Goal: Task Accomplishment & Management: Manage account settings

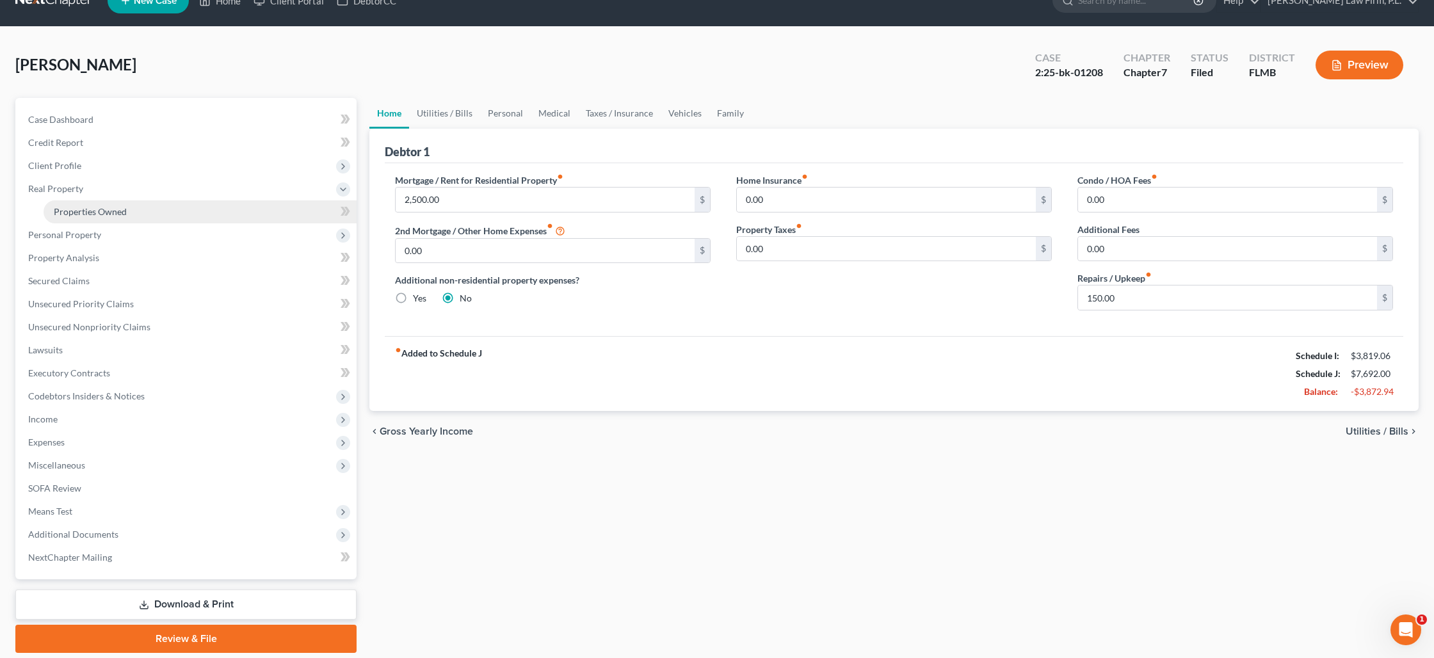
click at [95, 206] on span "Properties Owned" at bounding box center [90, 211] width 73 height 11
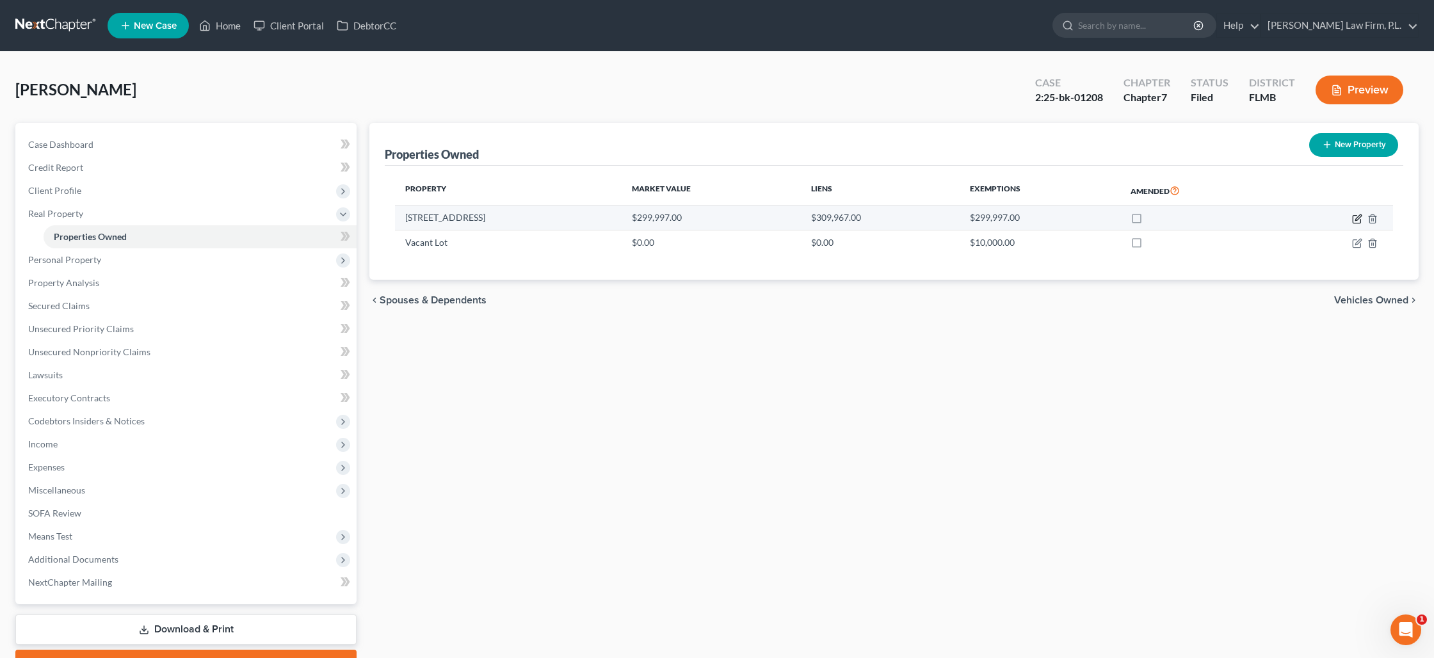
click at [1357, 216] on icon "button" at bounding box center [1357, 219] width 10 height 10
select select "9"
select select "34"
select select "3"
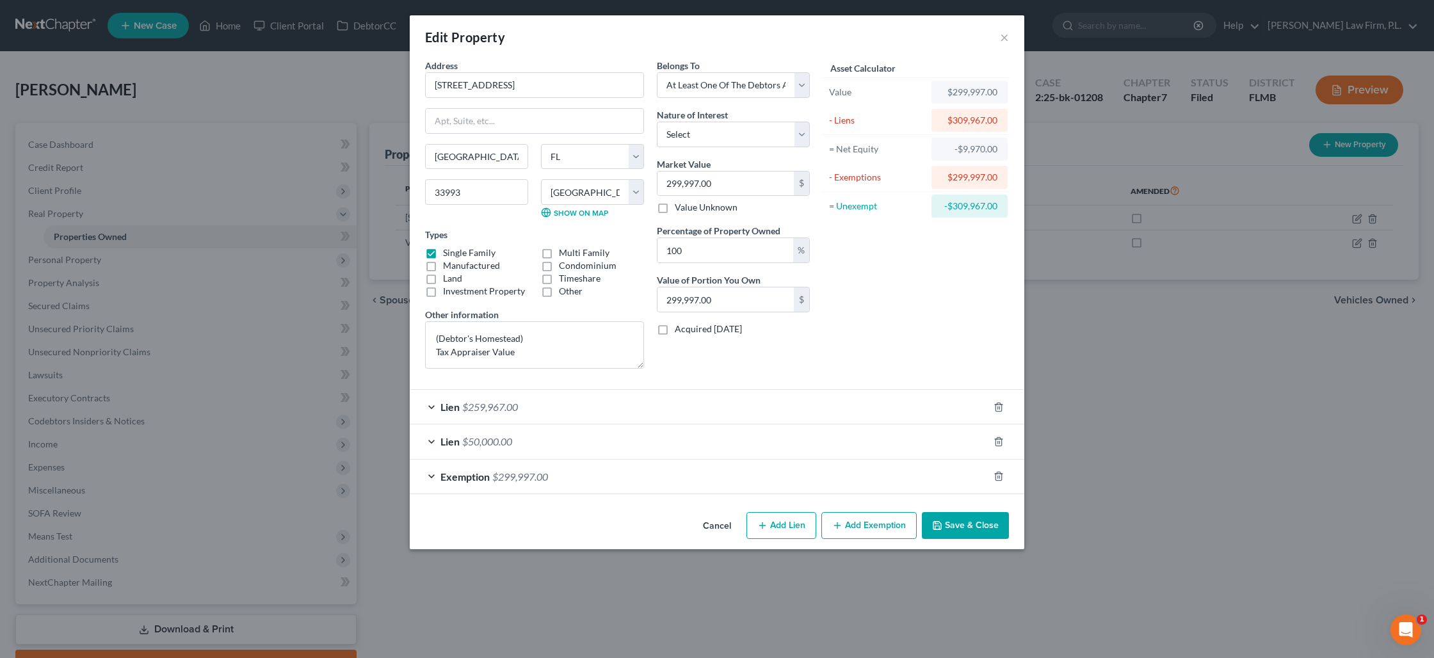
click at [527, 437] on div "Lien $50,000.00" at bounding box center [699, 441] width 579 height 34
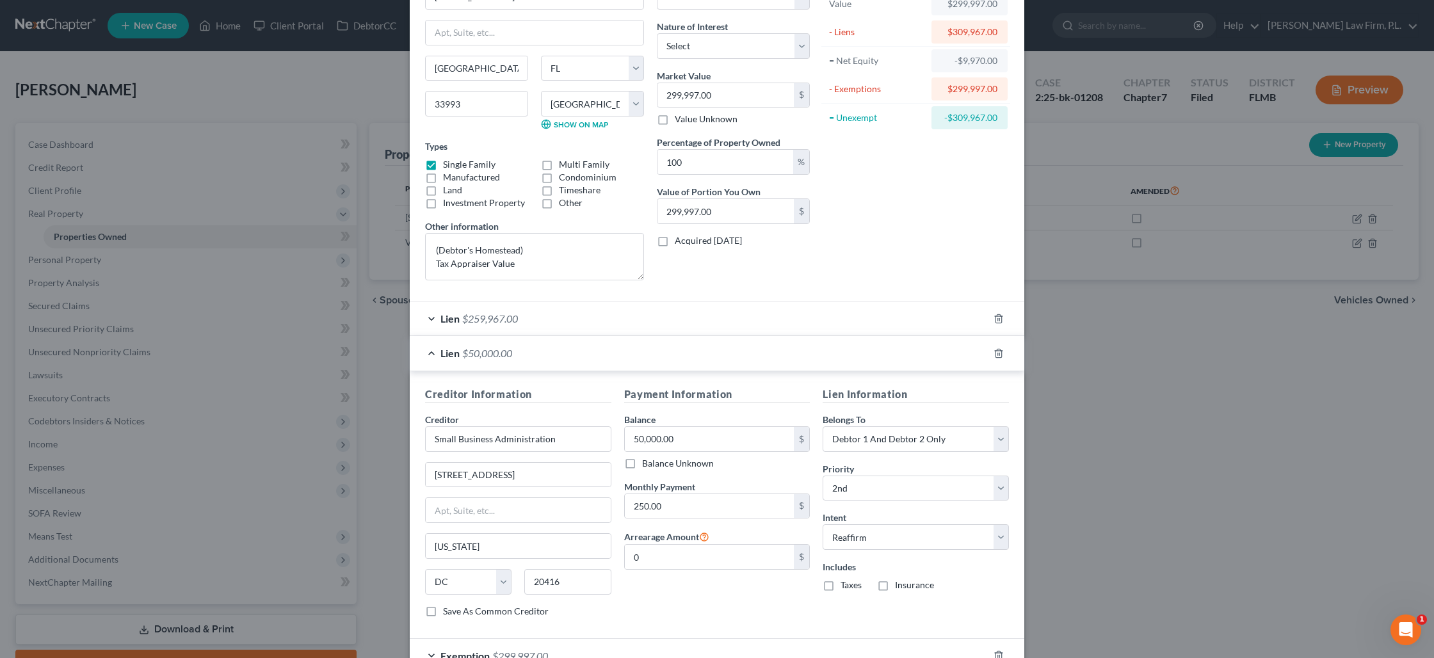
scroll to position [92, 0]
click at [531, 317] on div "Lien $259,967.00" at bounding box center [699, 315] width 579 height 34
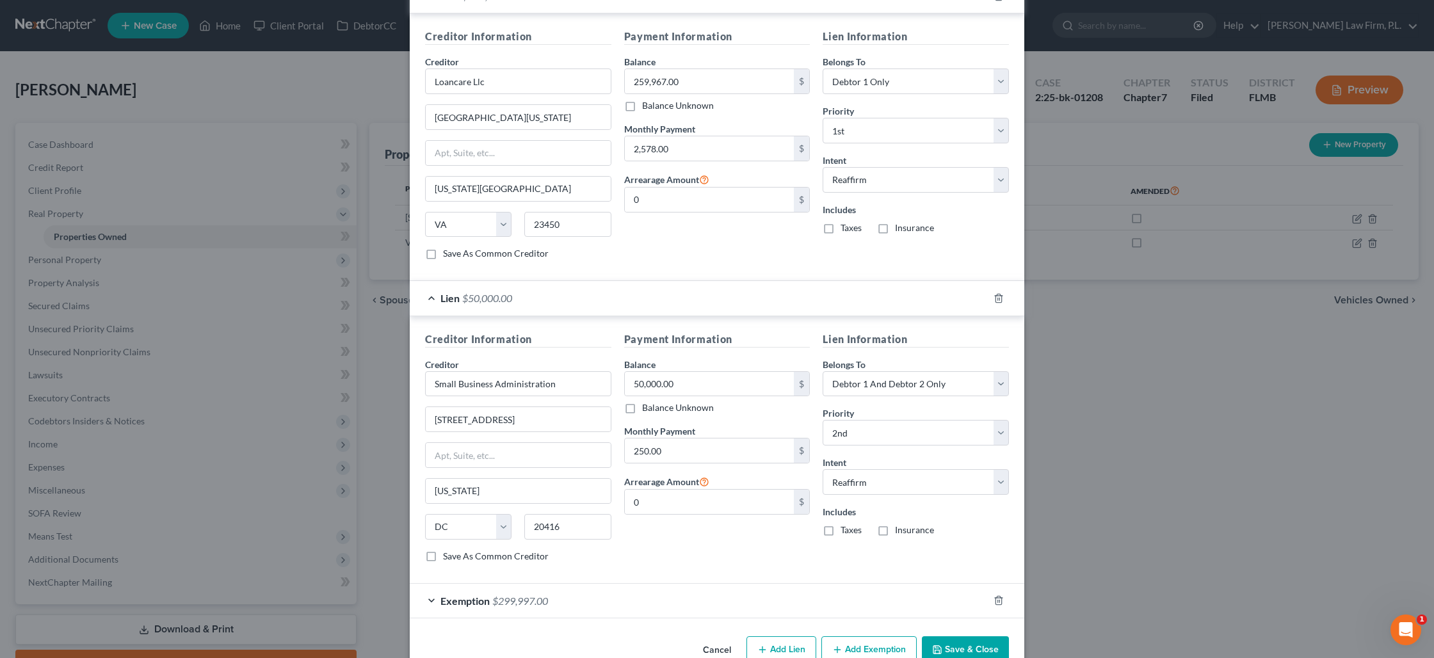
scroll to position [441, 0]
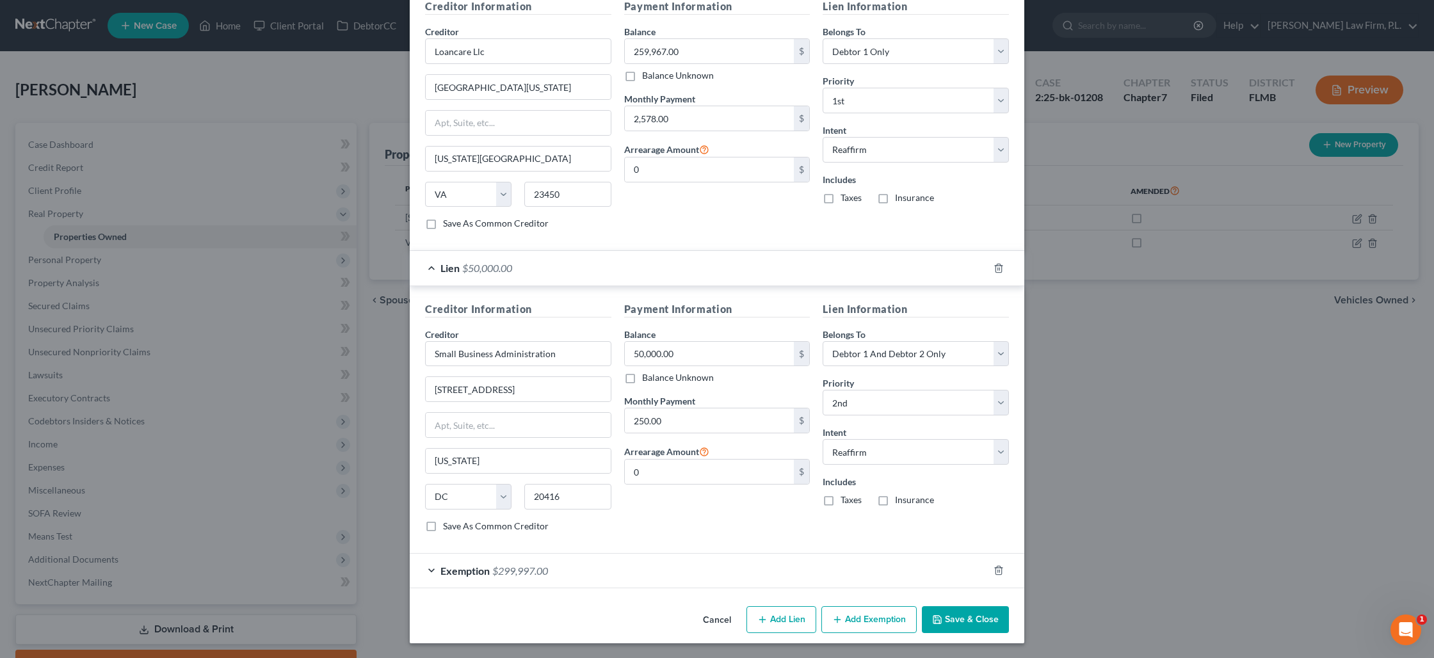
click at [956, 630] on button "Save & Close" at bounding box center [965, 619] width 87 height 27
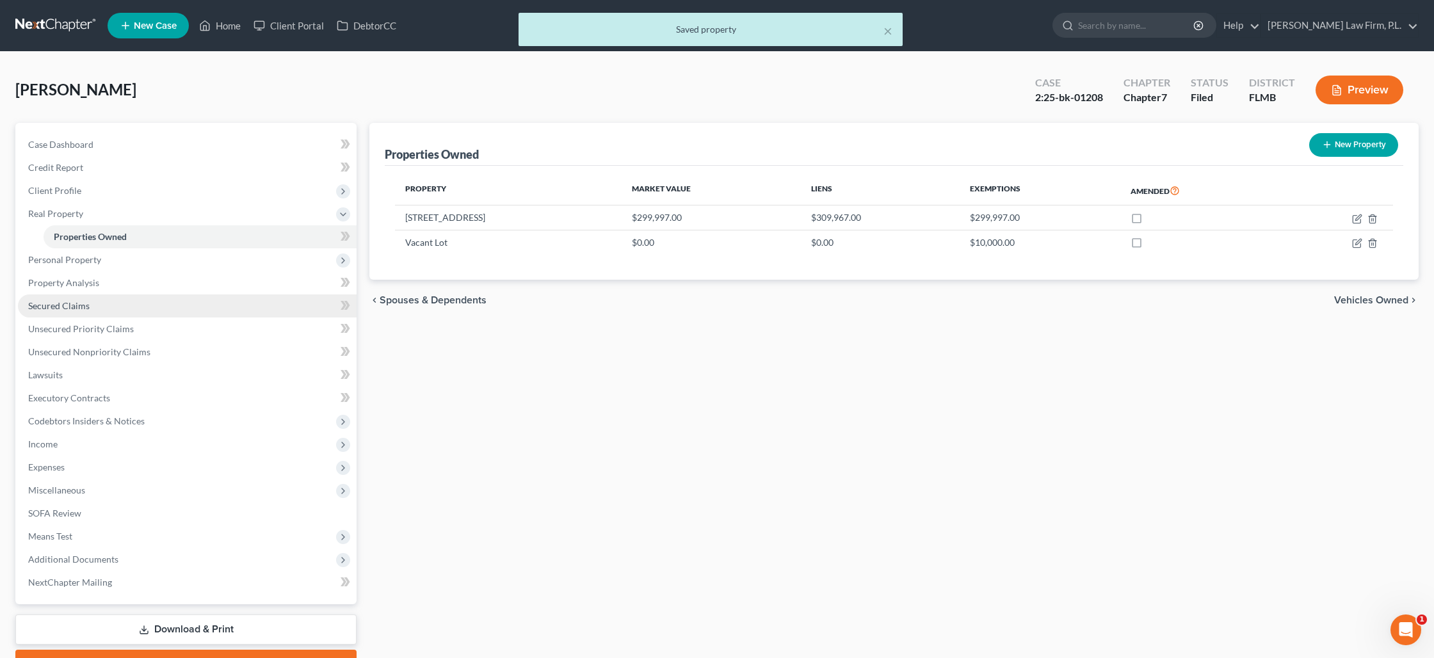
click at [91, 313] on link "Secured Claims" at bounding box center [187, 305] width 339 height 23
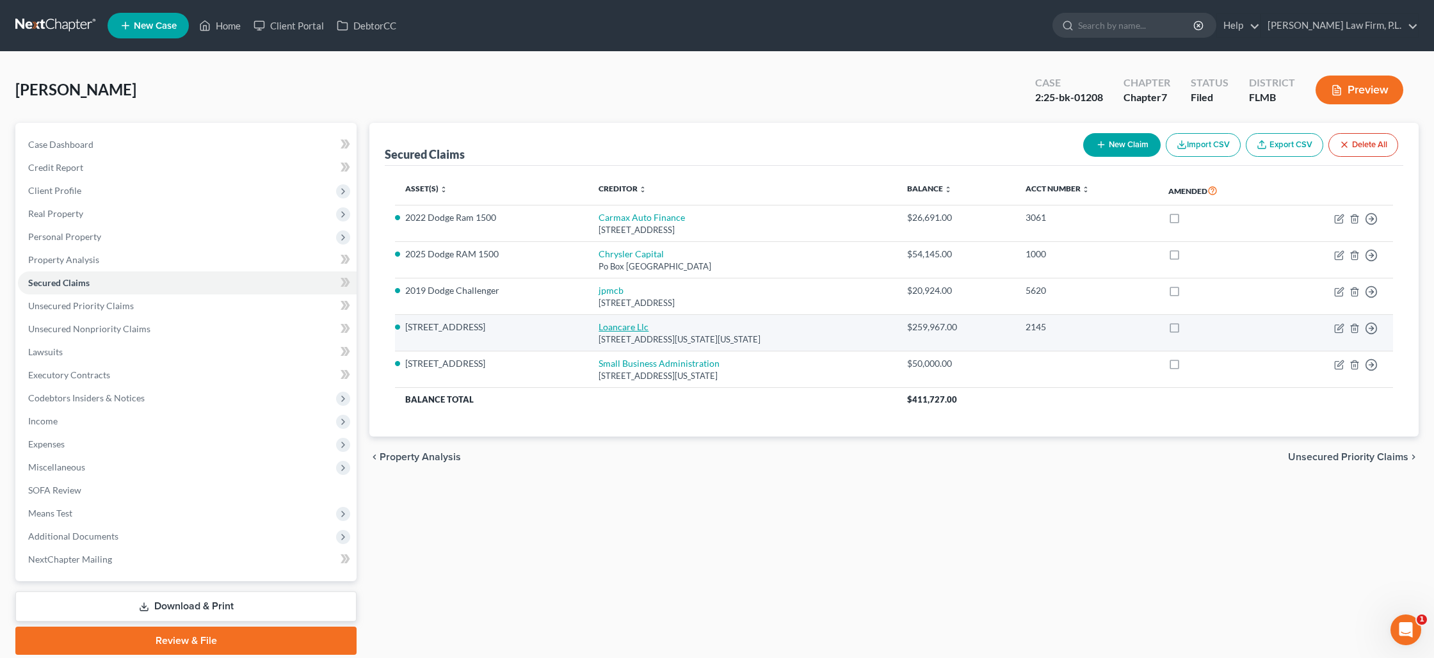
click at [629, 329] on link "Loancare Llc" at bounding box center [623, 326] width 50 height 11
select select "48"
select select "3"
select select "2"
select select "0"
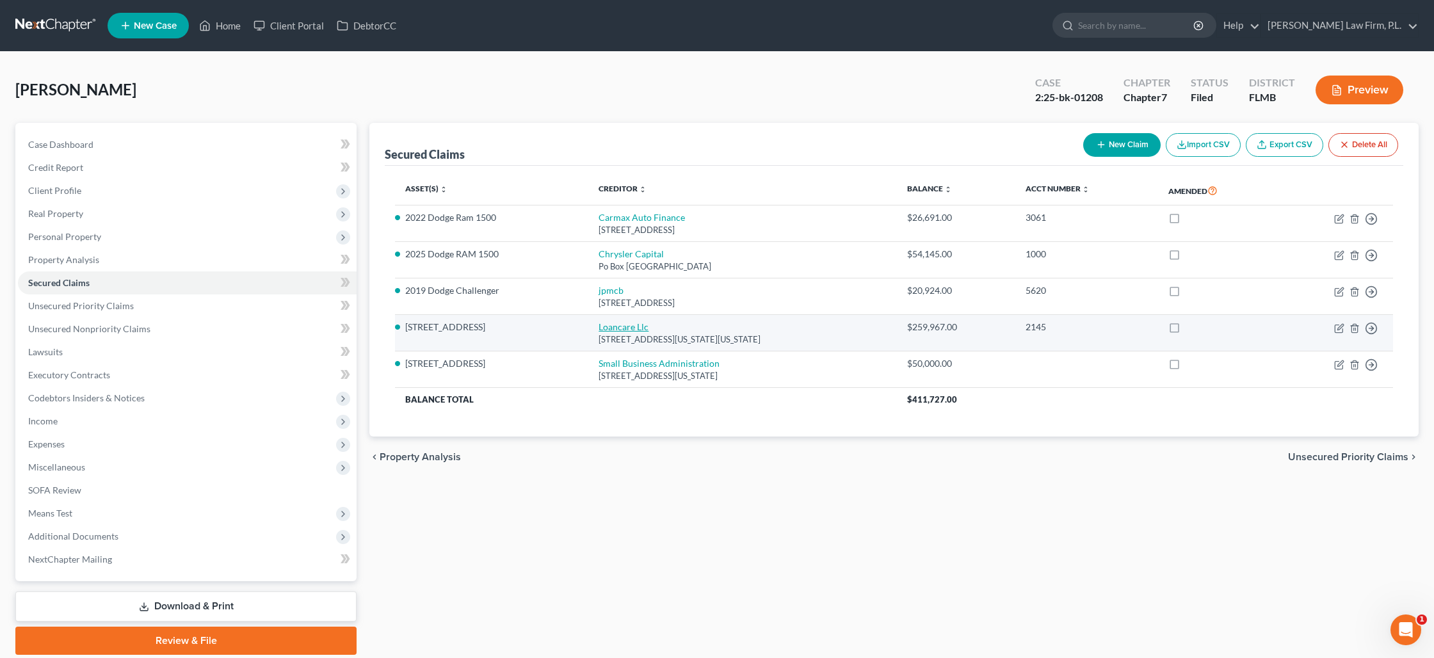
select select "0"
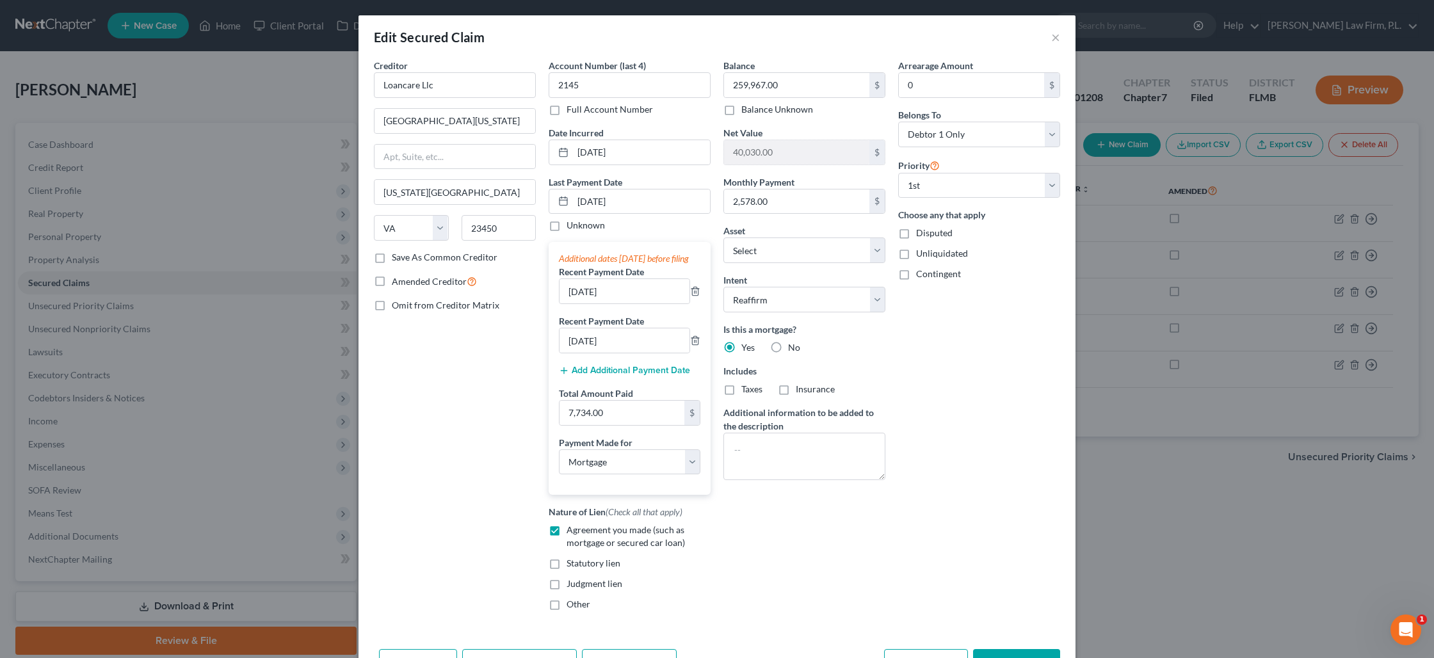
click at [156, 97] on div "Edit Secured Claim × Creditor * Loancare Llc 2420 [US_STATE][GEOGRAPHIC_DATA] […" at bounding box center [717, 329] width 1434 height 658
click at [1054, 40] on button "×" at bounding box center [1055, 36] width 9 height 15
